Goal: Find specific page/section: Find specific page/section

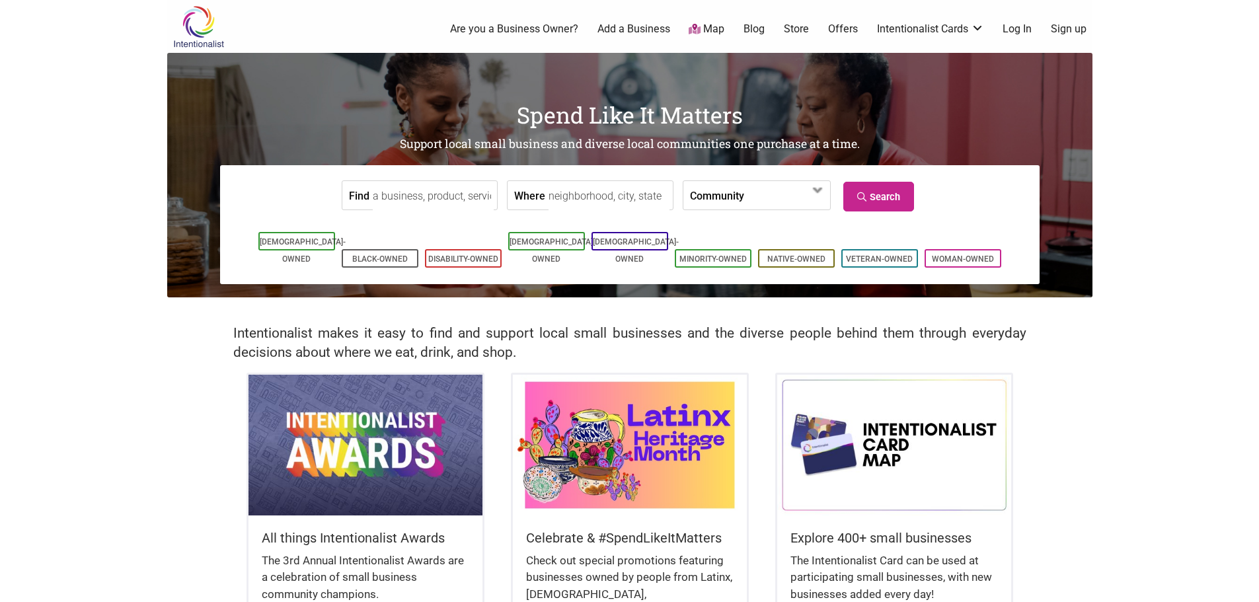
click at [613, 199] on input "Where" at bounding box center [608, 196] width 121 height 30
type input "[GEOGRAPHIC_DATA], [GEOGRAPHIC_DATA]"
click at [418, 182] on input "Find" at bounding box center [433, 196] width 121 height 30
click at [810, 201] on span at bounding box center [781, 196] width 57 height 22
click at [1031, 206] on div "Find Where [GEOGRAPHIC_DATA], [GEOGRAPHIC_DATA] Community [DEMOGRAPHIC_DATA]-Ow…" at bounding box center [629, 224] width 819 height 119
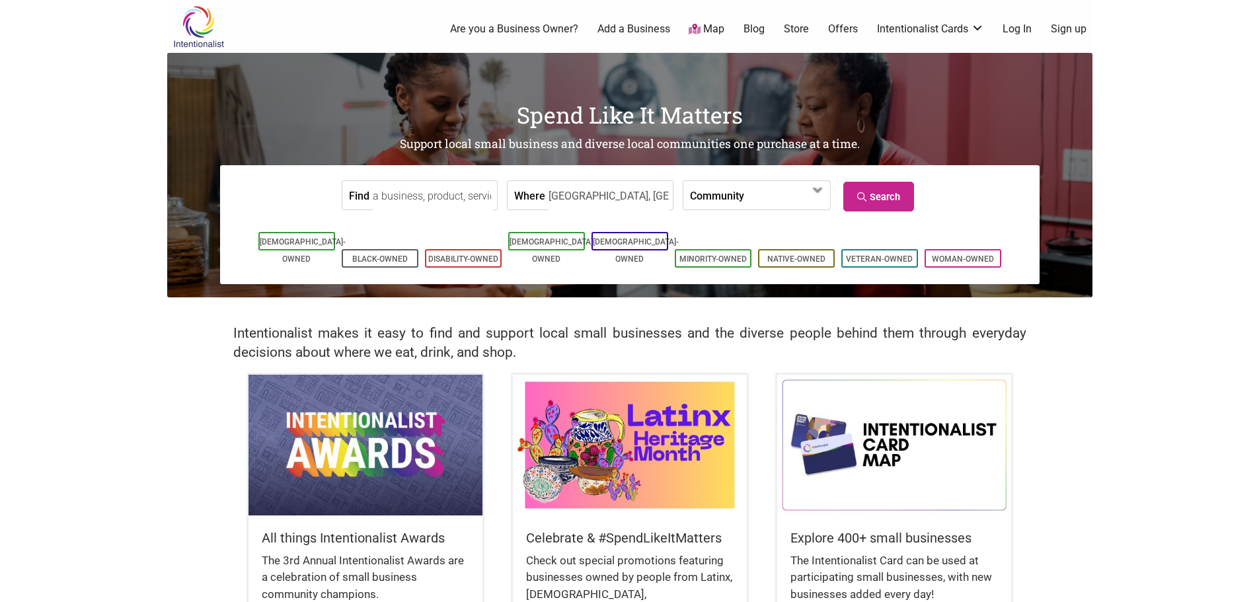
click at [472, 195] on input "Find" at bounding box center [433, 196] width 121 height 30
click at [896, 202] on link "Search" at bounding box center [878, 197] width 71 height 30
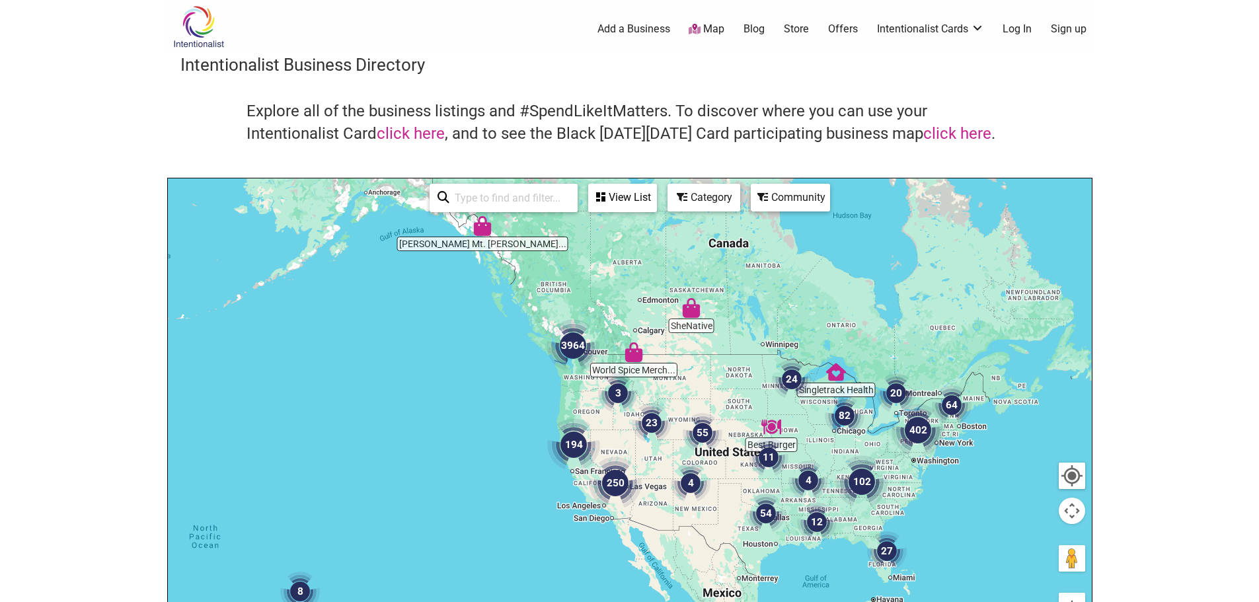
click at [613, 482] on img "250" at bounding box center [615, 482] width 63 height 63
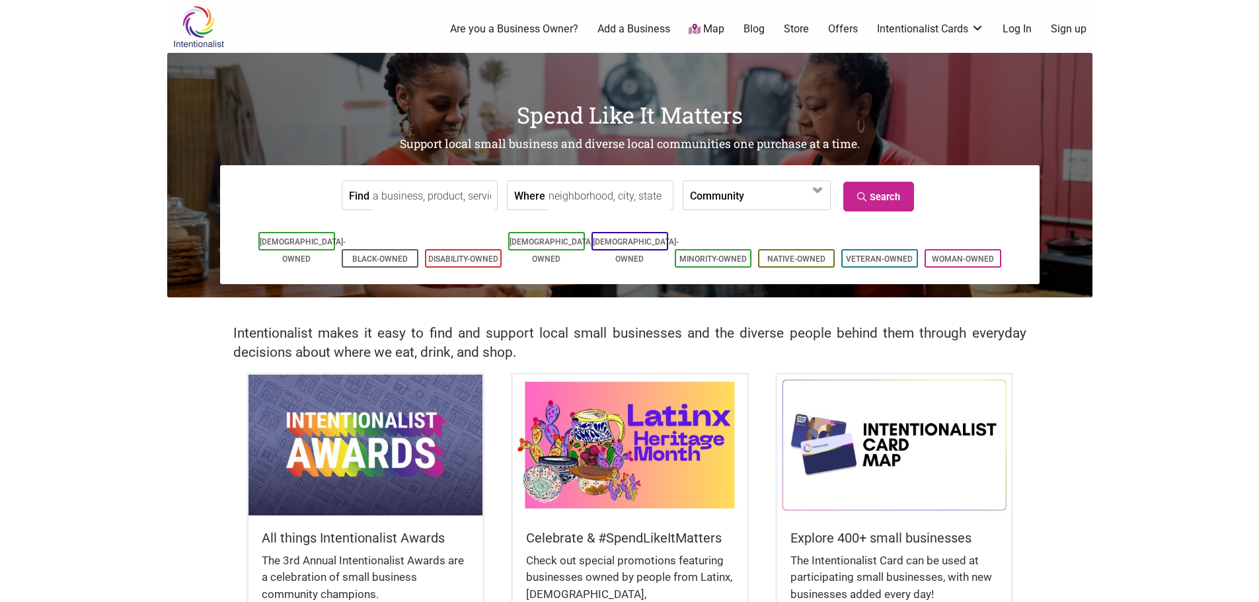
click at [717, 206] on label "Community" at bounding box center [717, 195] width 54 height 28
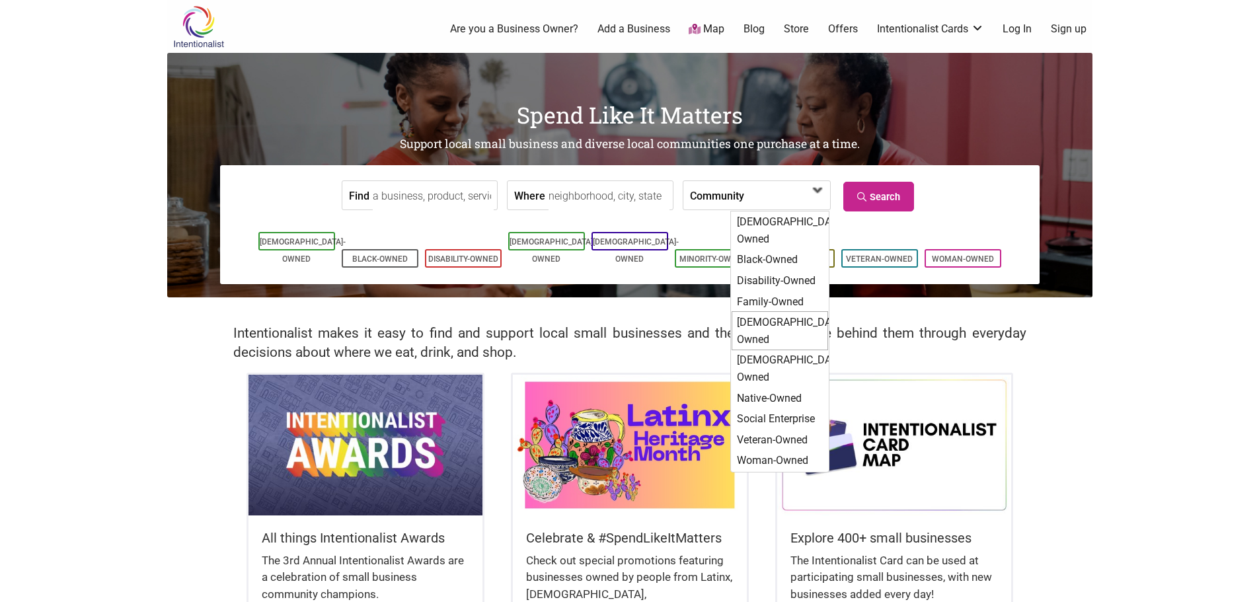
click at [778, 311] on div "[DEMOGRAPHIC_DATA]-Owned" at bounding box center [780, 330] width 96 height 39
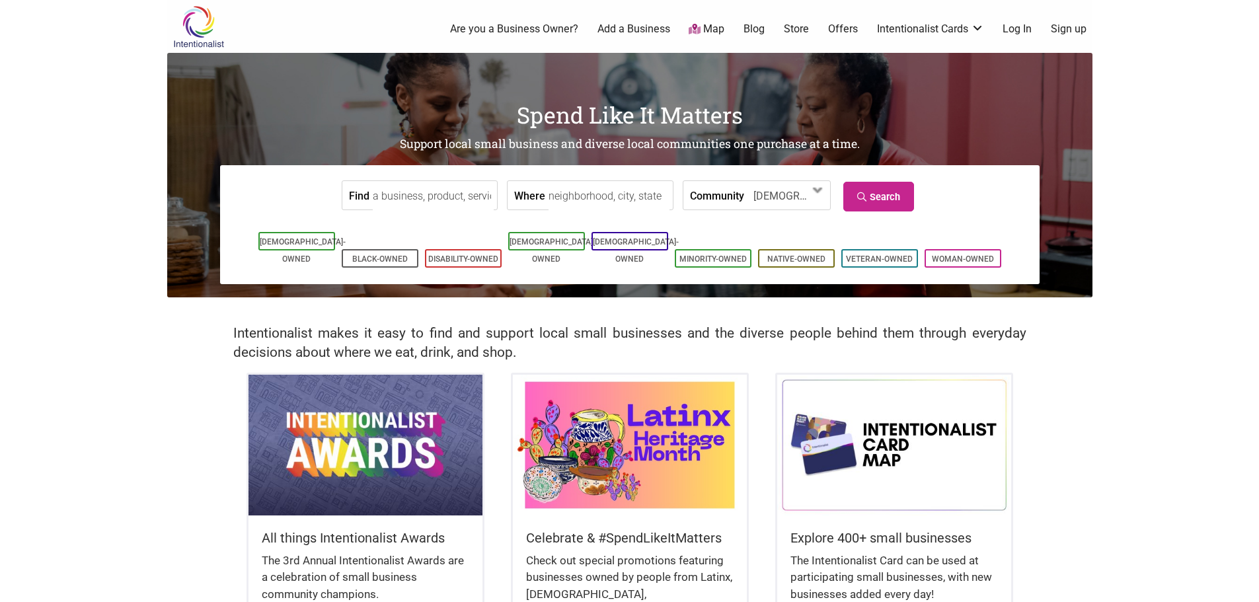
click at [470, 187] on input "Find" at bounding box center [433, 196] width 121 height 30
click at [554, 190] on input "Where" at bounding box center [608, 196] width 121 height 30
type input "[GEOGRAPHIC_DATA], [GEOGRAPHIC_DATA]"
click at [902, 204] on link "Search" at bounding box center [878, 197] width 71 height 30
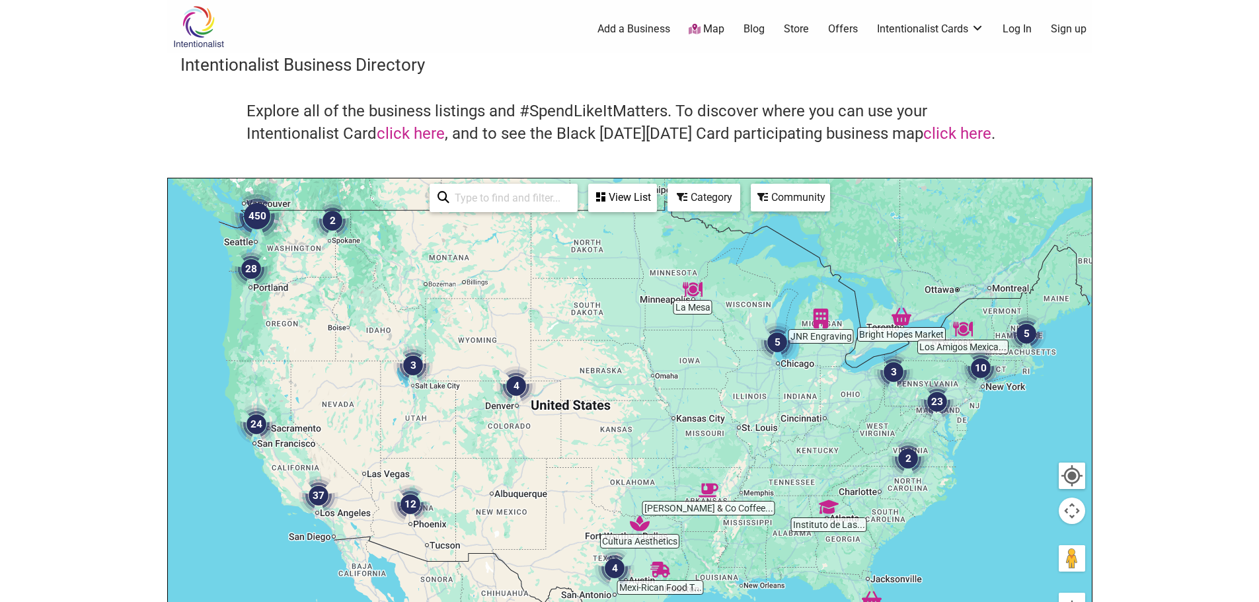
click at [320, 493] on img "37" at bounding box center [318, 496] width 50 height 50
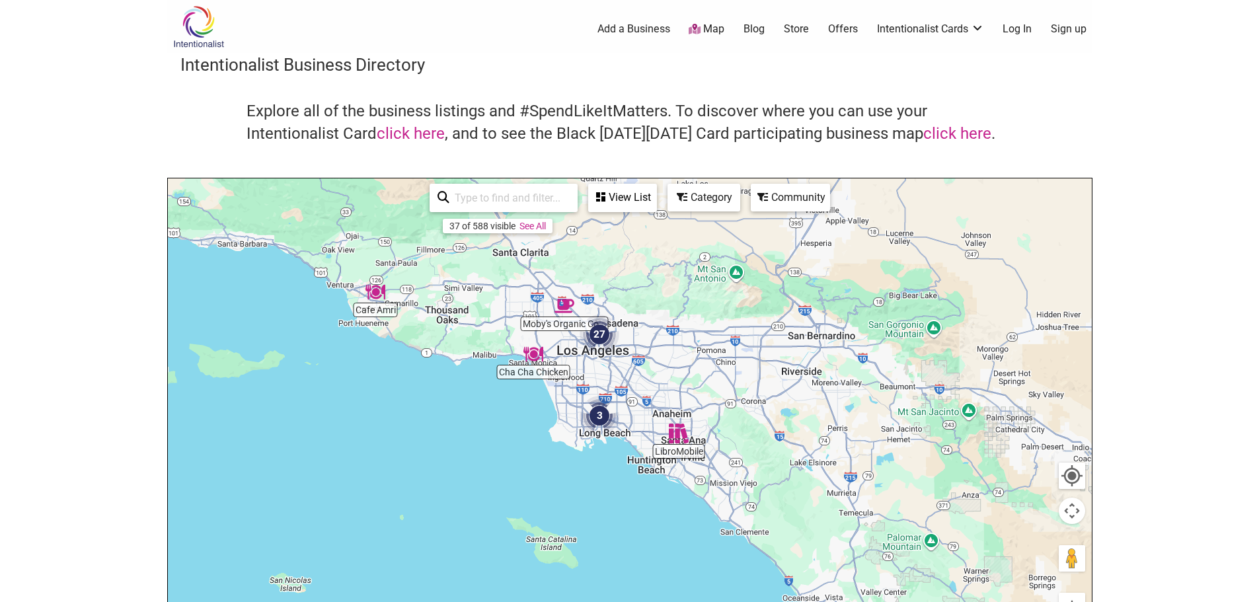
drag, startPoint x: 606, startPoint y: 386, endPoint x: 604, endPoint y: 464, distance: 78.0
click at [604, 464] on div "To navigate, press the arrow keys." at bounding box center [630, 435] width 924 height 514
click at [599, 330] on img "27" at bounding box center [599, 334] width 50 height 50
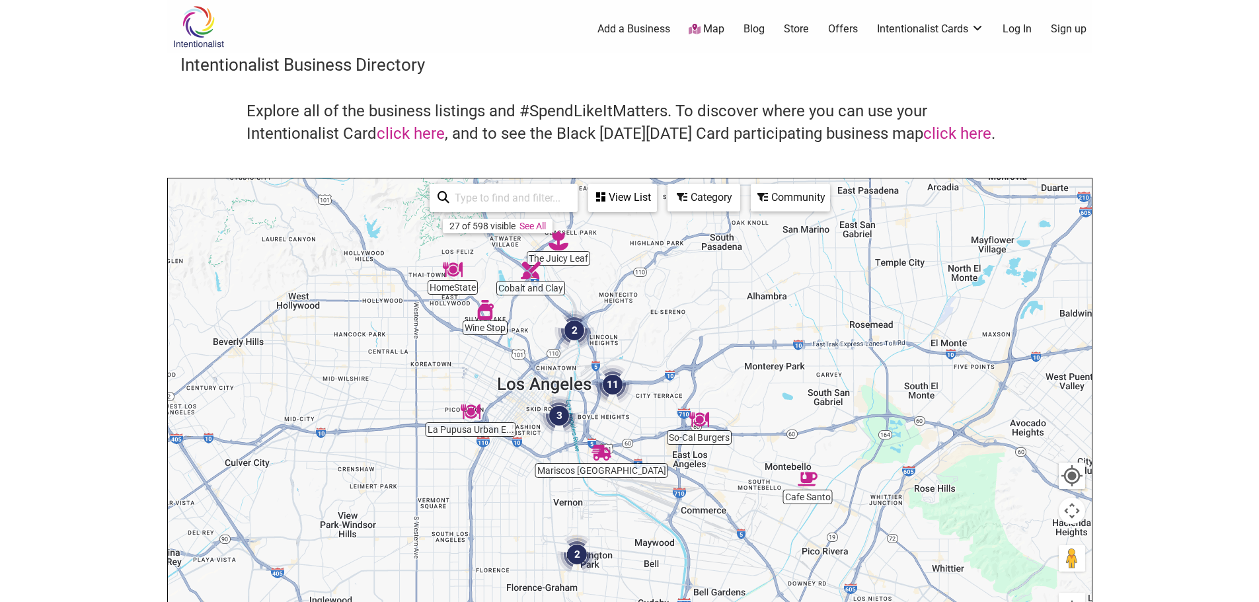
click at [618, 200] on div "View List" at bounding box center [622, 197] width 66 height 25
click at [533, 236] on div "View List" at bounding box center [543, 236] width 238 height 25
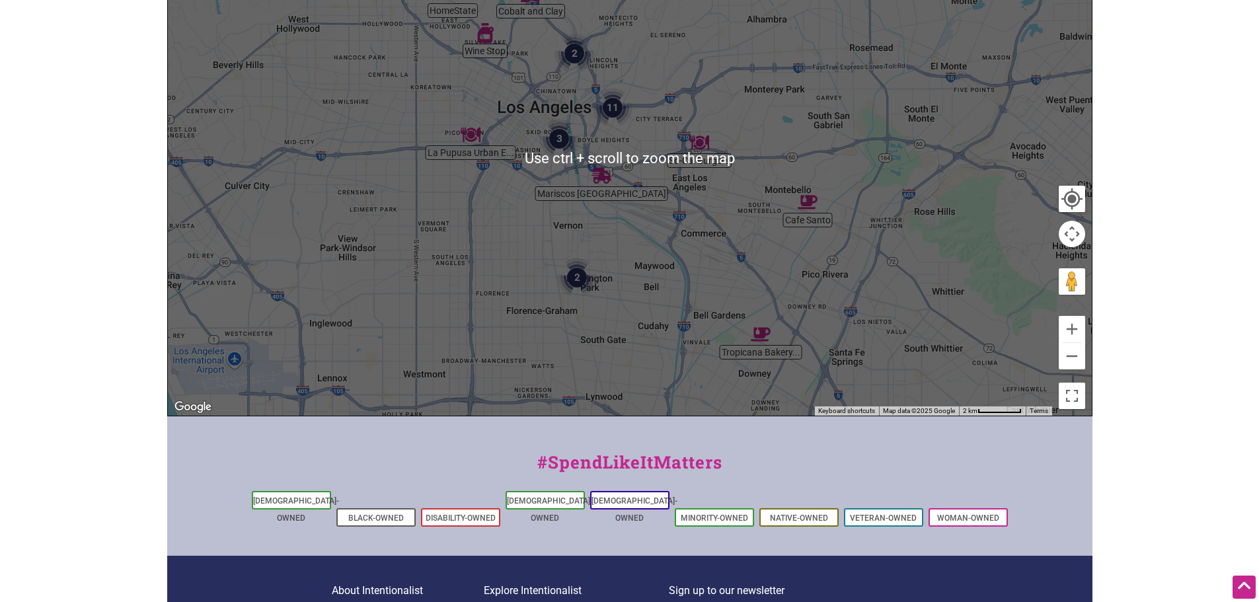
scroll to position [75, 0]
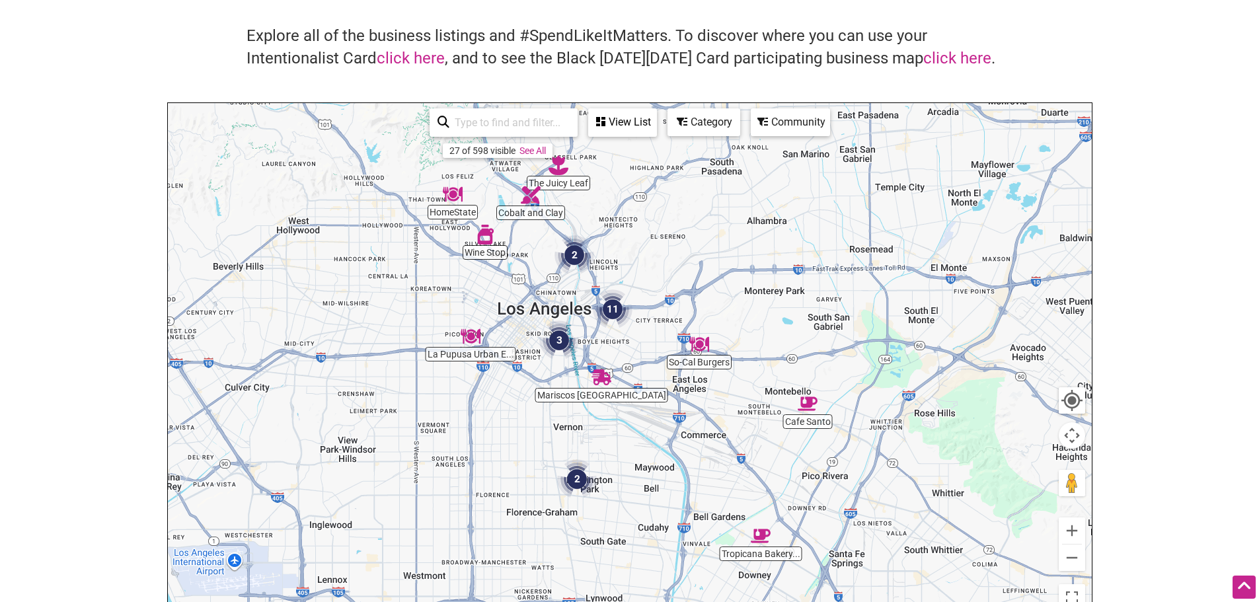
click at [557, 340] on img "3" at bounding box center [559, 340] width 50 height 50
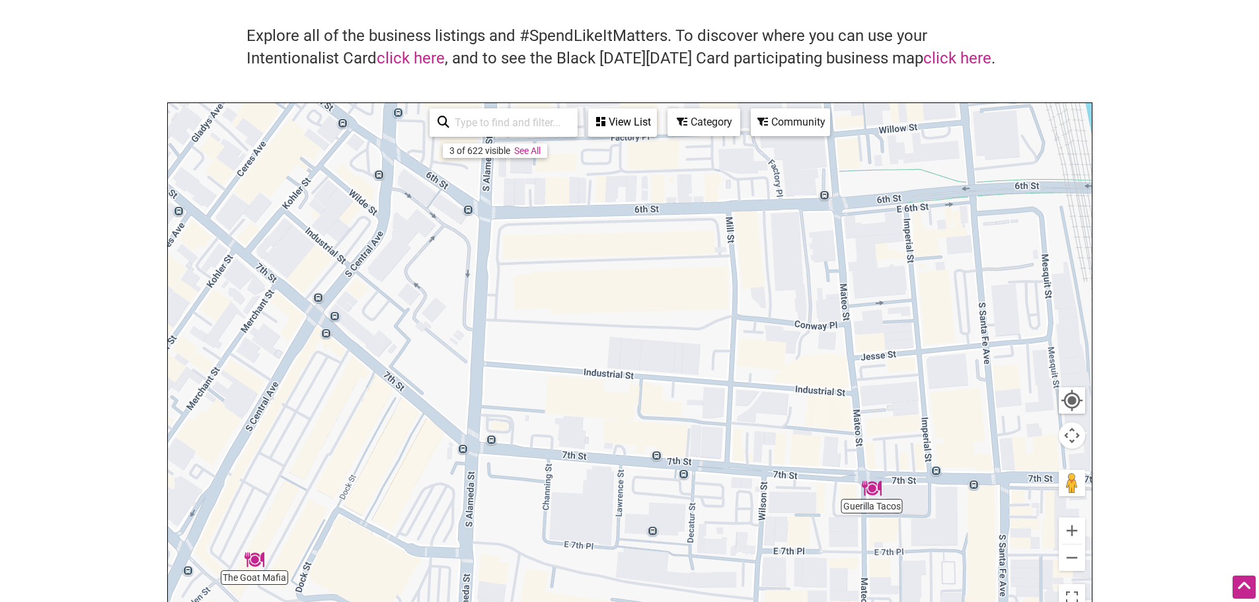
drag, startPoint x: 557, startPoint y: 340, endPoint x: 549, endPoint y: 609, distance: 269.1
click at [549, 527] on html "× Menu 0 Add a Business Map Blog Store Offers Intentionalist Cards Buy Black Ca…" at bounding box center [629, 226] width 1259 height 602
